Goal: Task Accomplishment & Management: Complete application form

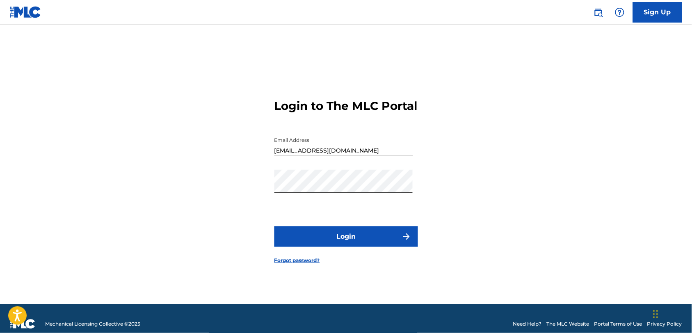
click at [350, 243] on button "Login" at bounding box center [346, 236] width 144 height 21
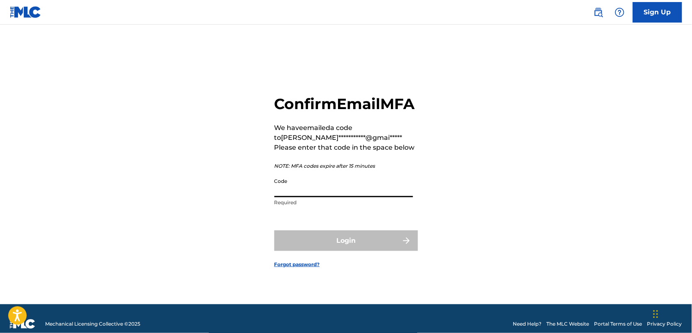
click at [286, 195] on input "Code" at bounding box center [343, 185] width 139 height 23
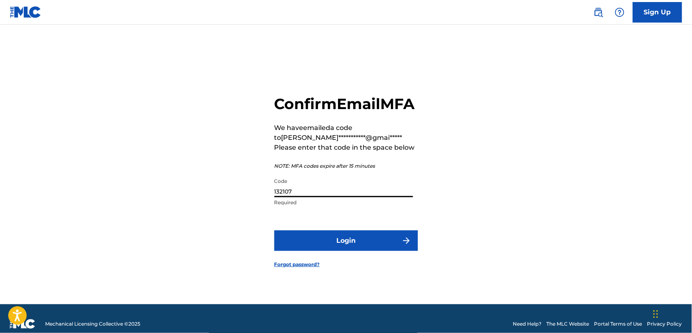
type input "132107"
click at [342, 251] on button "Login" at bounding box center [346, 240] width 144 height 21
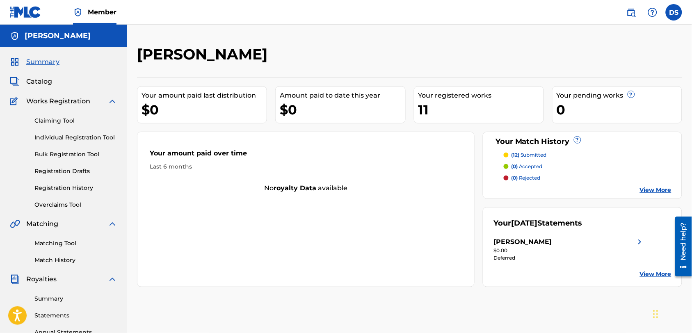
click at [649, 190] on link "View More" at bounding box center [656, 190] width 32 height 9
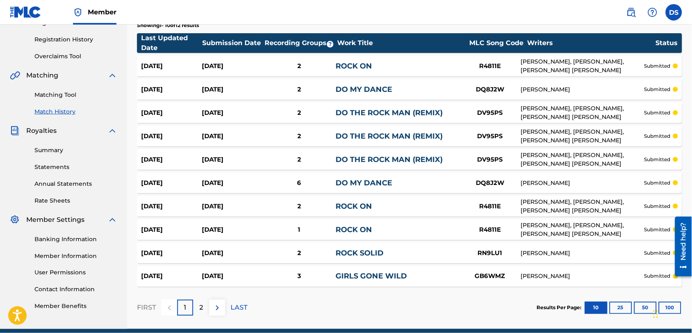
scroll to position [147, 0]
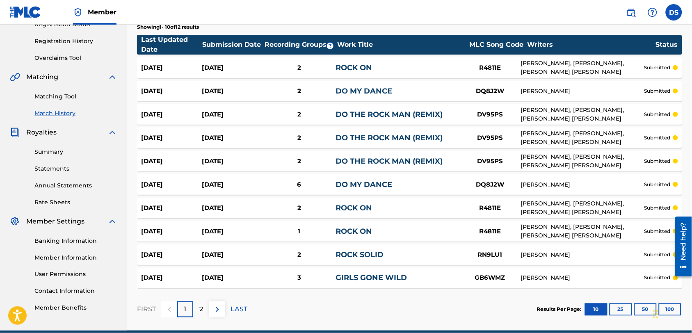
click at [398, 114] on link "DO THE ROCK MAN (REMIX)" at bounding box center [388, 114] width 107 height 9
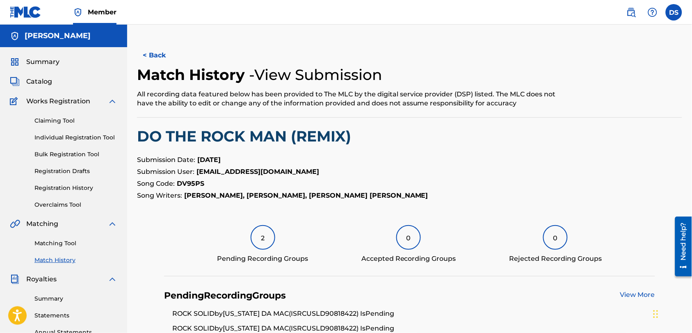
click at [155, 55] on button "< Back" at bounding box center [161, 55] width 49 height 21
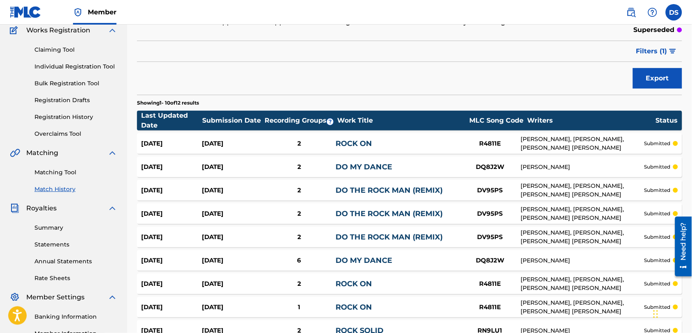
scroll to position [73, 0]
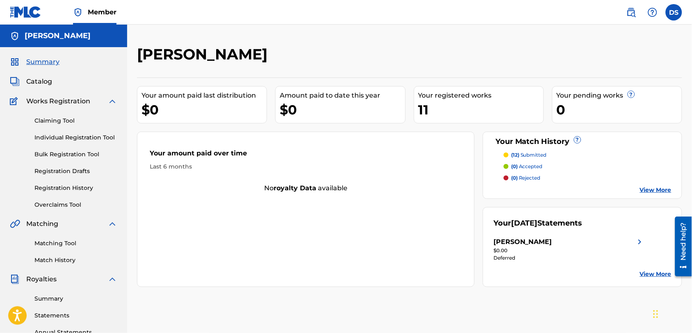
click at [39, 62] on span "Summary" at bounding box center [42, 62] width 33 height 10
click at [38, 80] on span "Catalog" at bounding box center [39, 82] width 26 height 10
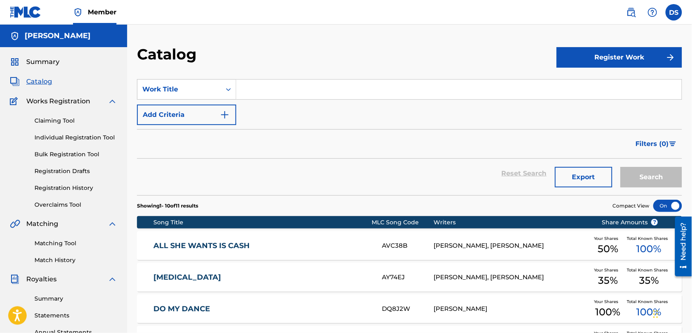
click at [280, 100] on div "SearchWithCriteria818ef628-b18d-40f8-a274-a8fa592aa5dc Work Title Add Criteria" at bounding box center [409, 102] width 545 height 46
click at [318, 91] on input "Search Form" at bounding box center [458, 90] width 445 height 20
click at [587, 299] on div "DO MY DANCE DQ8J2W [PERSON_NAME] Your Shares 100 % Total Known Shares 100 %" at bounding box center [409, 308] width 545 height 29
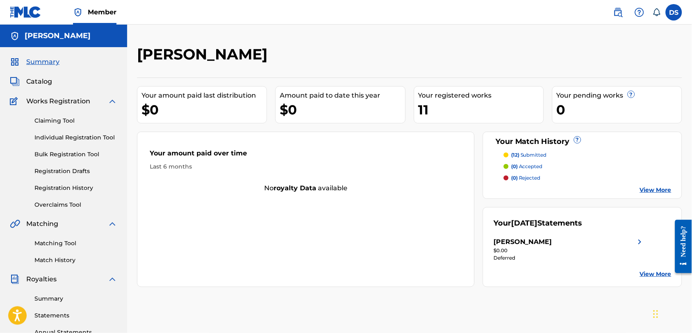
click at [672, 13] on label at bounding box center [674, 12] width 16 height 16
click at [674, 12] on input "DS David Smith powerlikedapope@gmail.com Notification Preferences Profile Log o…" at bounding box center [674, 12] width 0 height 0
click at [672, 13] on div "DS DS David Smith powerlikedapope@gmail.com Notification Preferences Profile Lo…" at bounding box center [674, 12] width 16 height 16
click at [24, 13] on img at bounding box center [26, 12] width 32 height 12
click at [35, 80] on span "Catalog" at bounding box center [39, 82] width 26 height 10
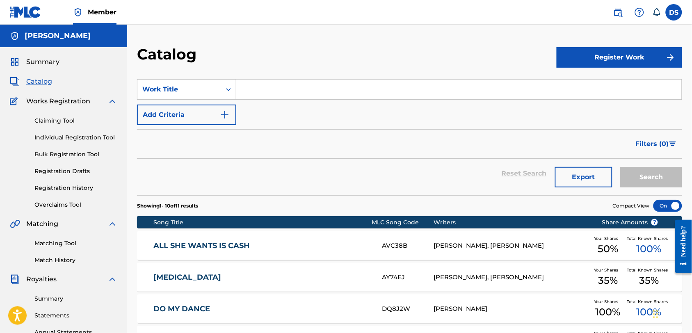
click at [458, 79] on div "Search Form" at bounding box center [459, 89] width 446 height 21
click at [62, 170] on link "Registration Drafts" at bounding box center [75, 171] width 83 height 9
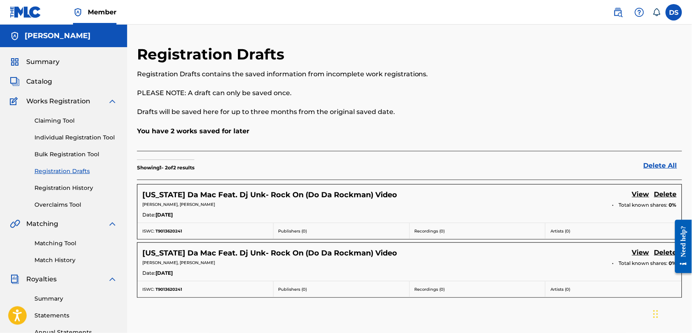
click at [640, 193] on link "View" at bounding box center [640, 194] width 17 height 11
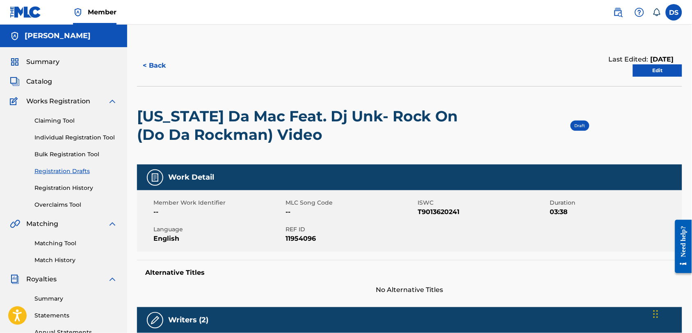
click at [647, 71] on link "Edit" at bounding box center [657, 70] width 49 height 12
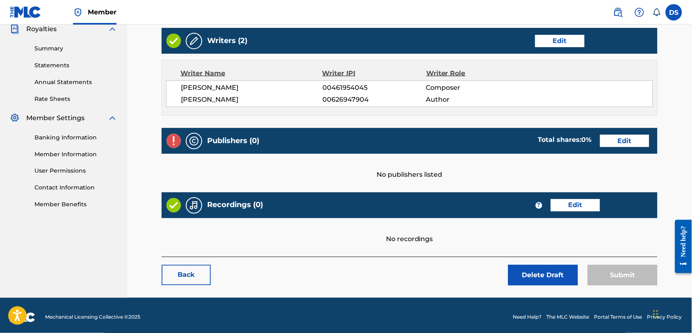
scroll to position [254, 0]
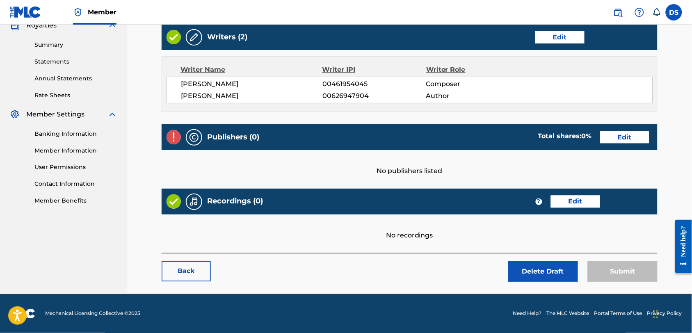
click at [621, 136] on link "Edit" at bounding box center [624, 137] width 49 height 12
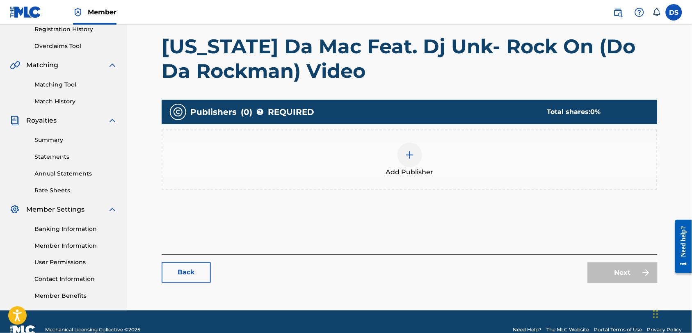
scroll to position [157, 0]
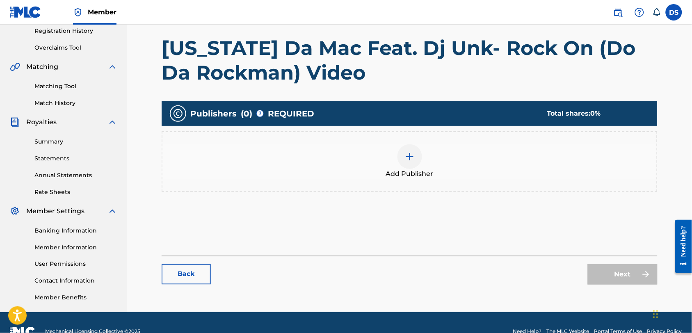
click at [409, 158] on img at bounding box center [410, 157] width 10 height 10
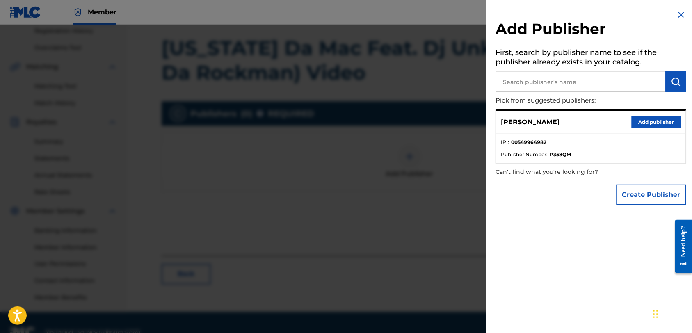
click at [647, 121] on button "Add publisher" at bounding box center [656, 122] width 49 height 12
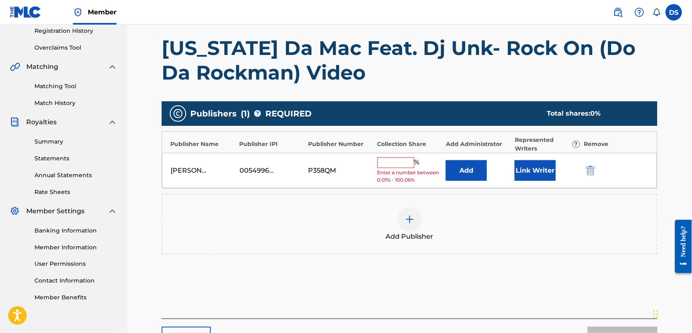
click at [379, 164] on input "text" at bounding box center [395, 162] width 37 height 11
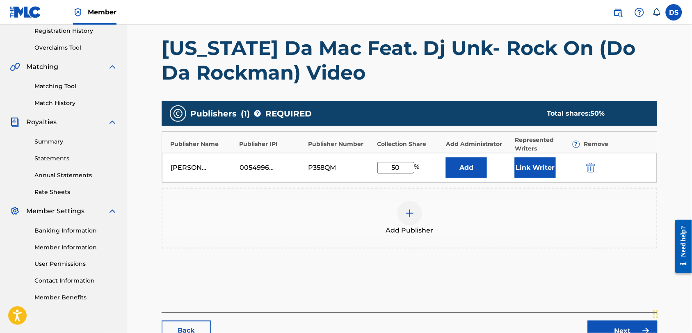
type input "50"
click at [389, 196] on div "Add Publisher" at bounding box center [410, 218] width 496 height 61
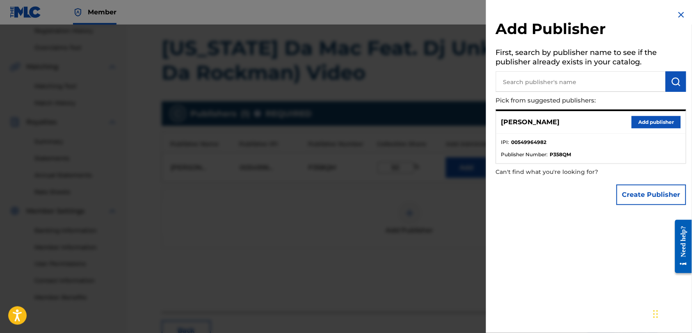
click at [461, 214] on div at bounding box center [346, 191] width 692 height 333
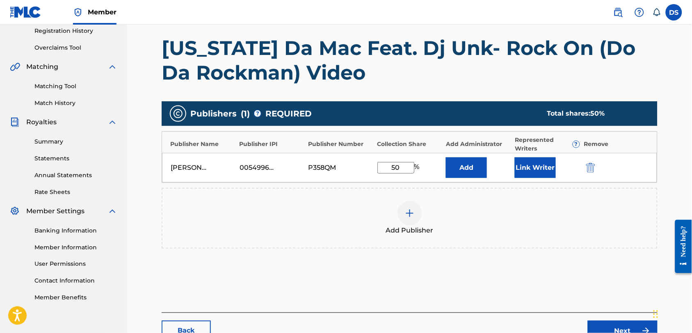
click at [407, 211] on img at bounding box center [410, 213] width 10 height 10
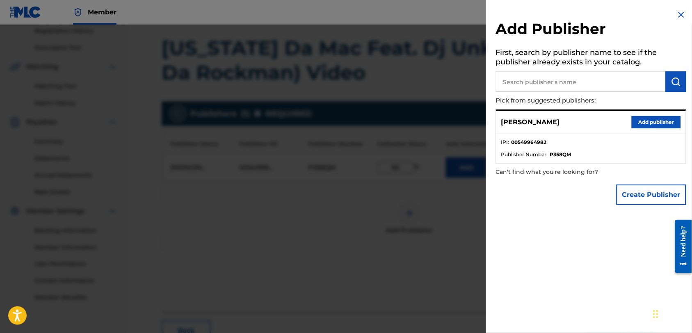
scroll to position [215, 0]
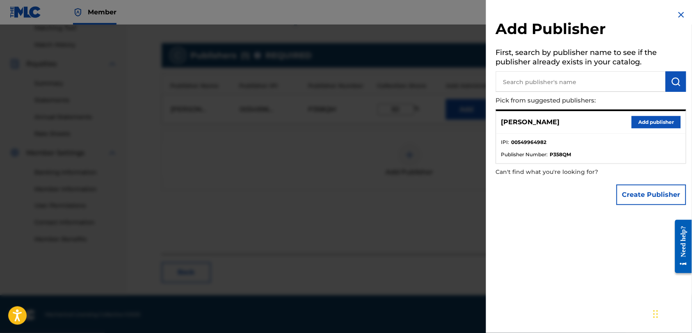
click at [515, 82] on input "text" at bounding box center [581, 81] width 170 height 21
type input "michael armour jr."
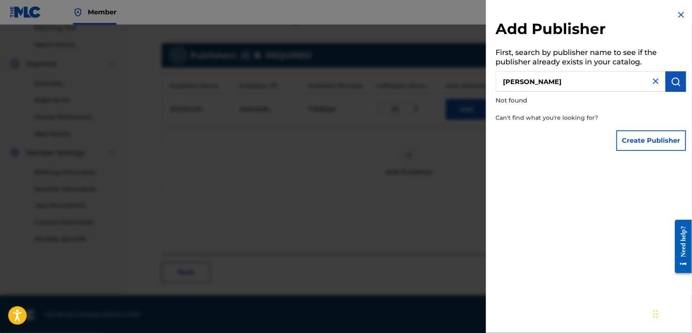
click at [677, 13] on img at bounding box center [681, 15] width 10 height 10
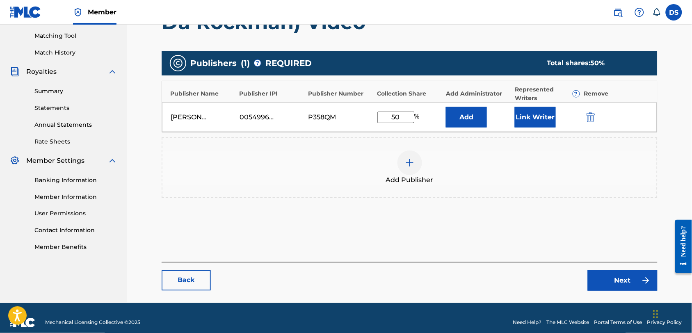
scroll to position [206, 0]
